Goal: Consume media (video, audio)

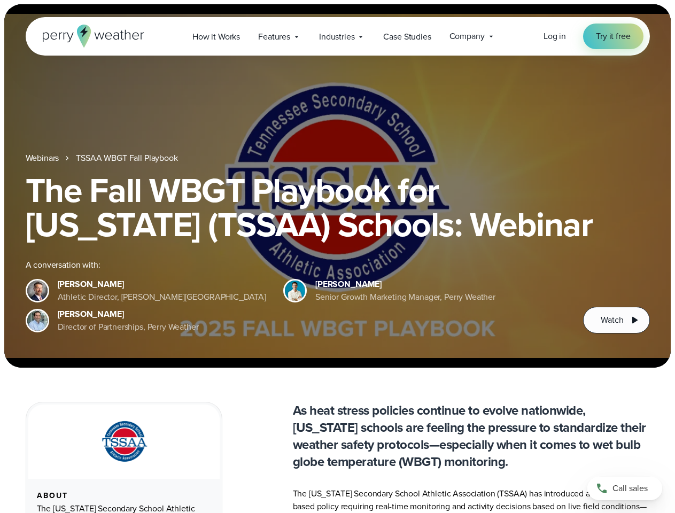
click at [337, 257] on div "The Fall WBGT Playbook for [US_STATE] (TSSAA) Schools: Webinar A conversation w…" at bounding box center [338, 253] width 625 height 160
click at [337, 36] on span "Industries" at bounding box center [336, 36] width 35 height 13
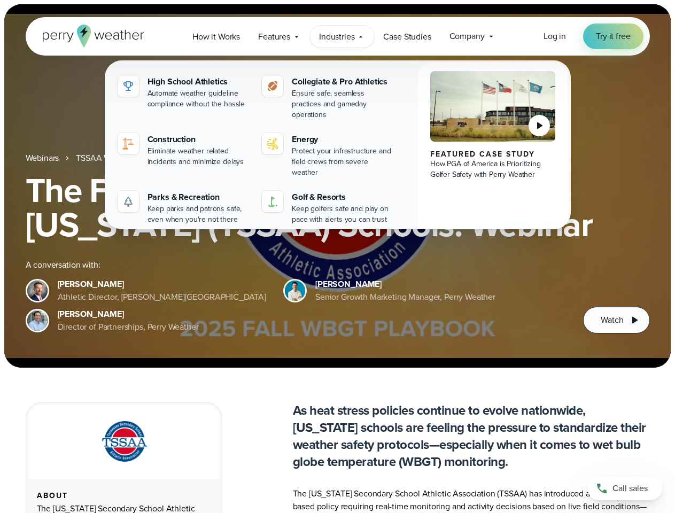
click at [337, 186] on h1 "The Fall WBGT Playbook for [US_STATE] (TSSAA) Schools: Webinar" at bounding box center [338, 207] width 625 height 68
click at [128, 158] on link "TSSAA WBGT Fall Playbook" at bounding box center [127, 158] width 102 height 13
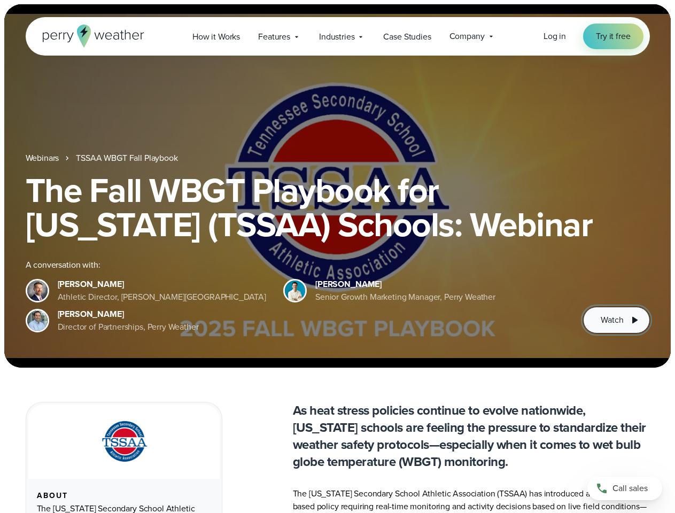
click at [617, 320] on span "Watch" at bounding box center [612, 320] width 22 height 13
